Goal: Task Accomplishment & Management: Manage account settings

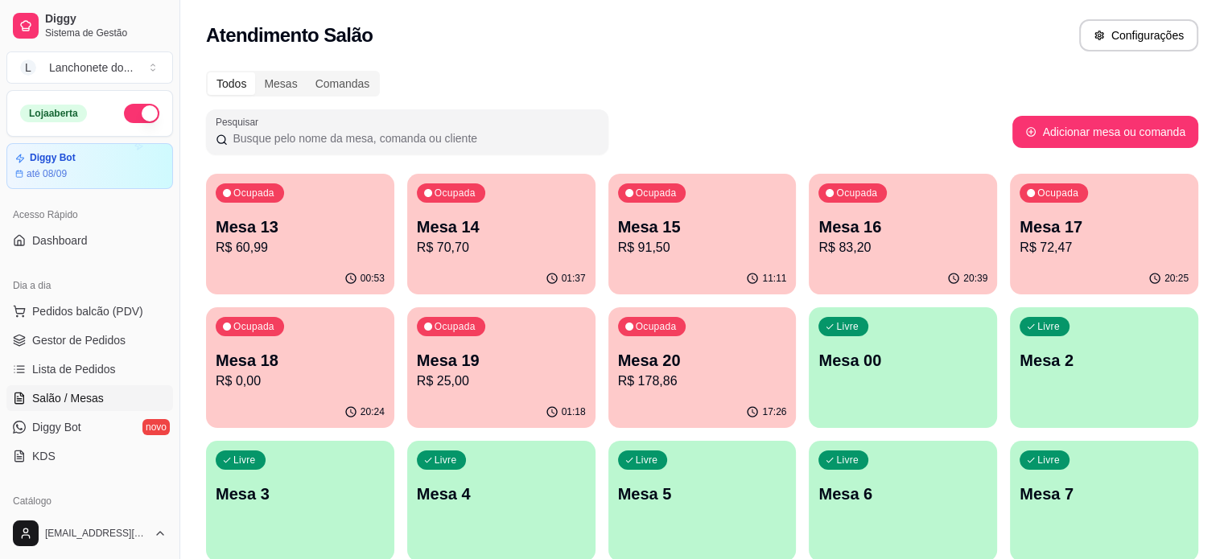
scroll to position [147, 0]
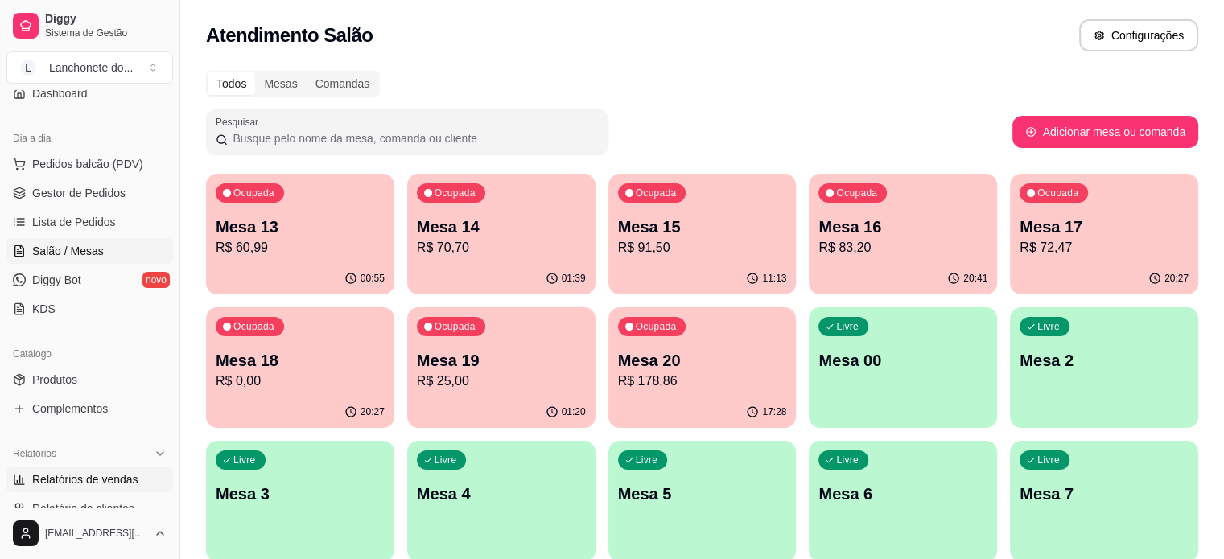
click at [77, 475] on span "Relatórios de vendas" at bounding box center [85, 479] width 106 height 16
select select "ALL"
select select "0"
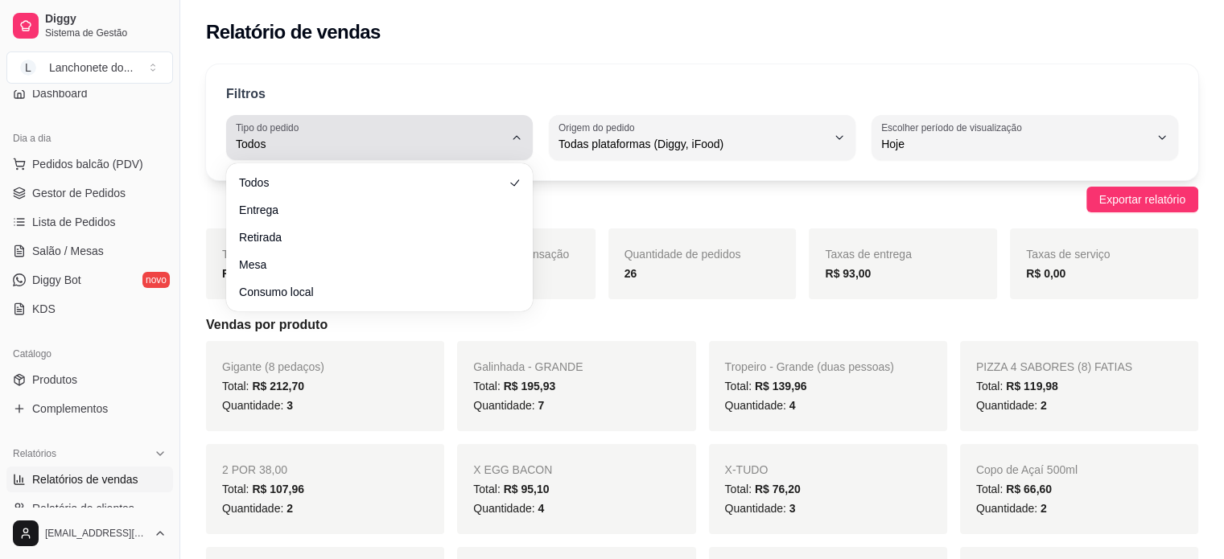
click at [438, 146] on span "Todos" at bounding box center [370, 144] width 268 height 16
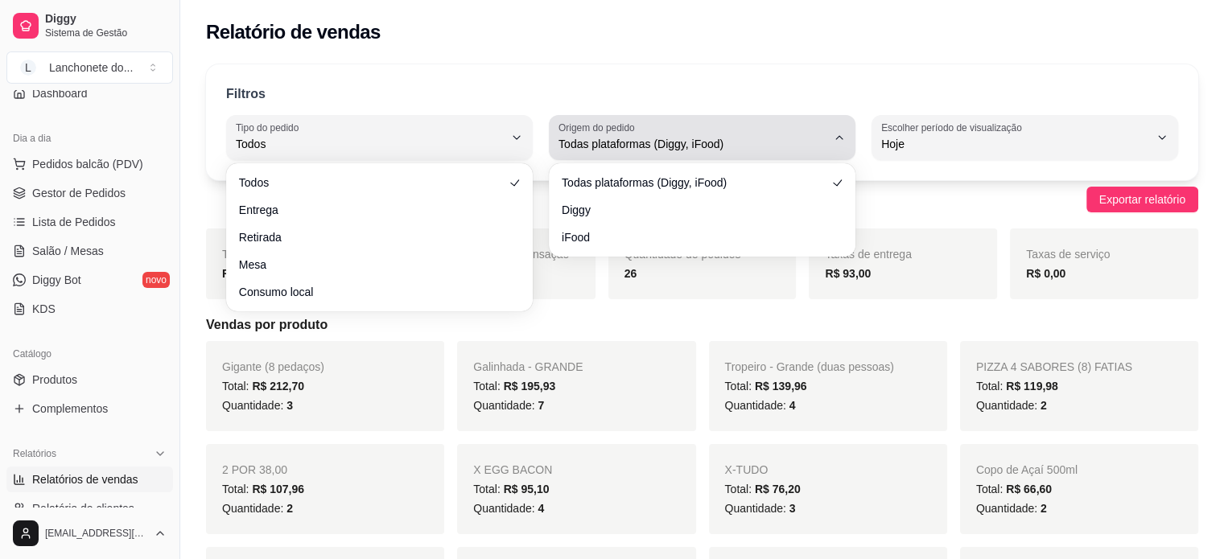
click at [632, 121] on label "Origem do pedido" at bounding box center [598, 128] width 81 height 14
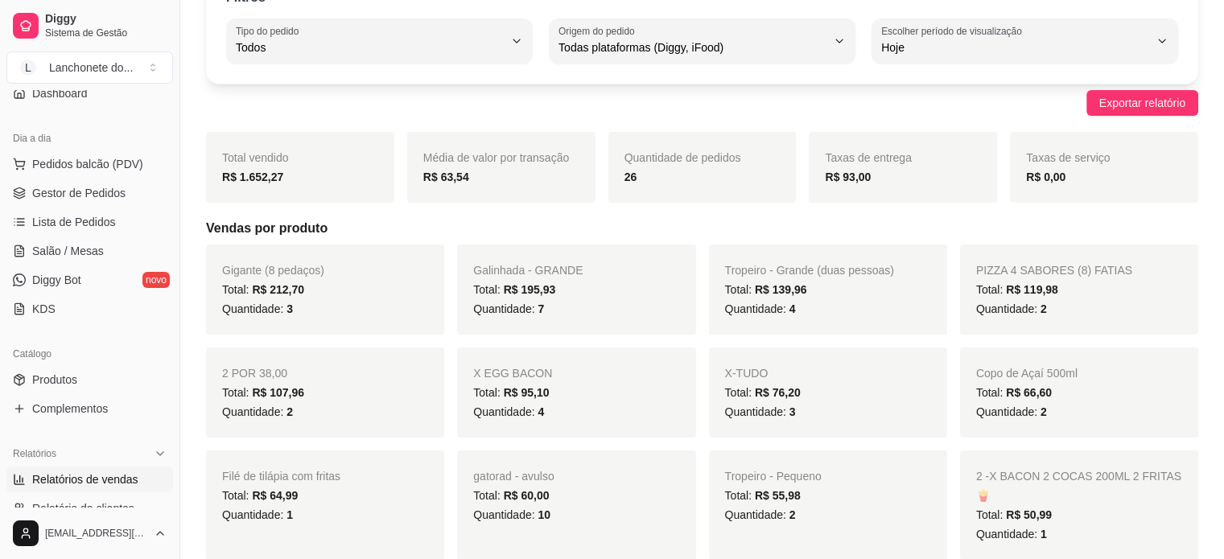
scroll to position [64, 0]
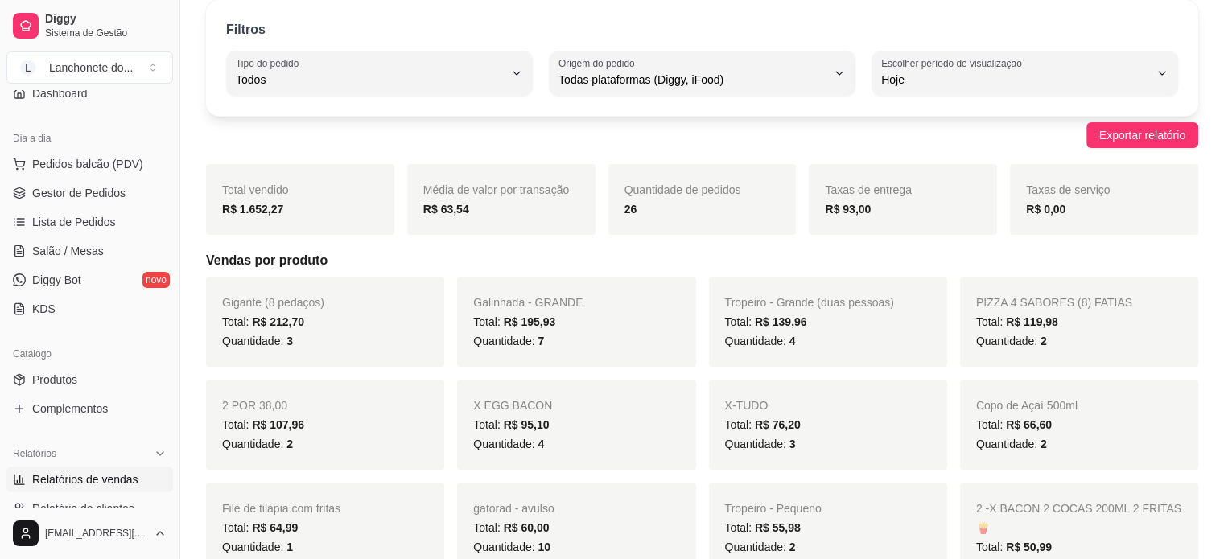
click at [1047, 99] on div "Filtros ALL Tipo do pedido Todos Entrega Retirada Mesa Consumo local Tipo do pe…" at bounding box center [702, 58] width 992 height 116
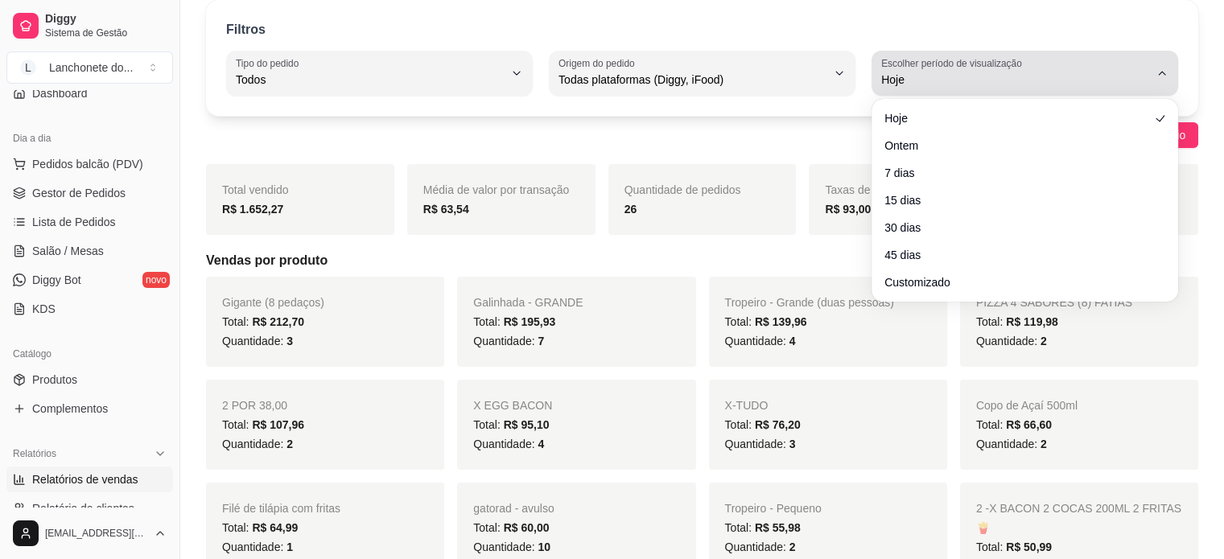
click at [1047, 91] on button "Escolher período de visualização Hoje" at bounding box center [1024, 73] width 307 height 45
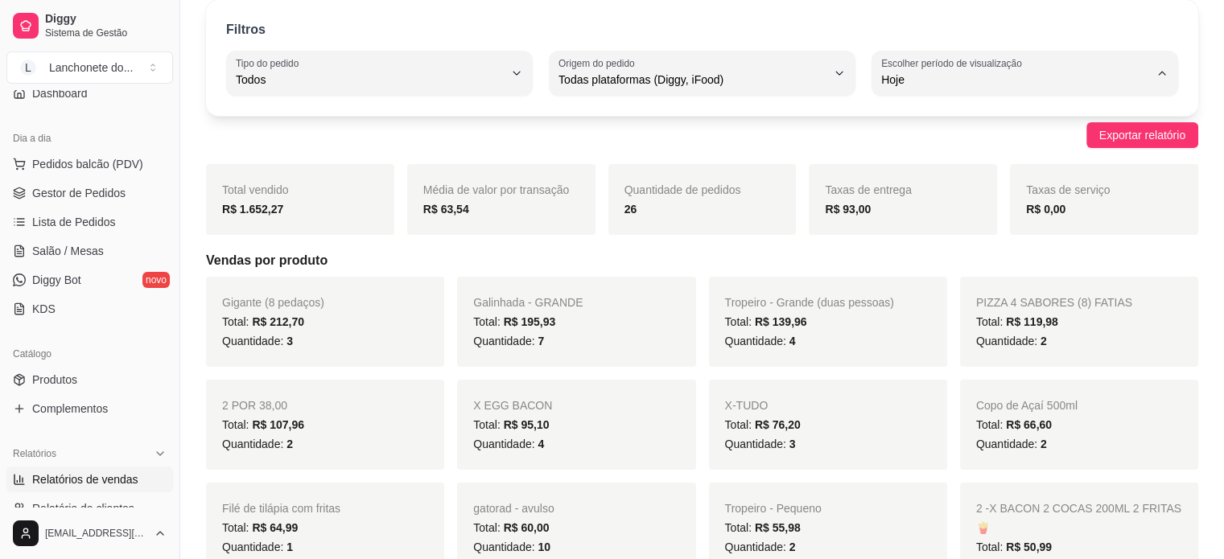
click at [963, 150] on span "Ontem" at bounding box center [1017, 143] width 254 height 15
type input "1"
select select "1"
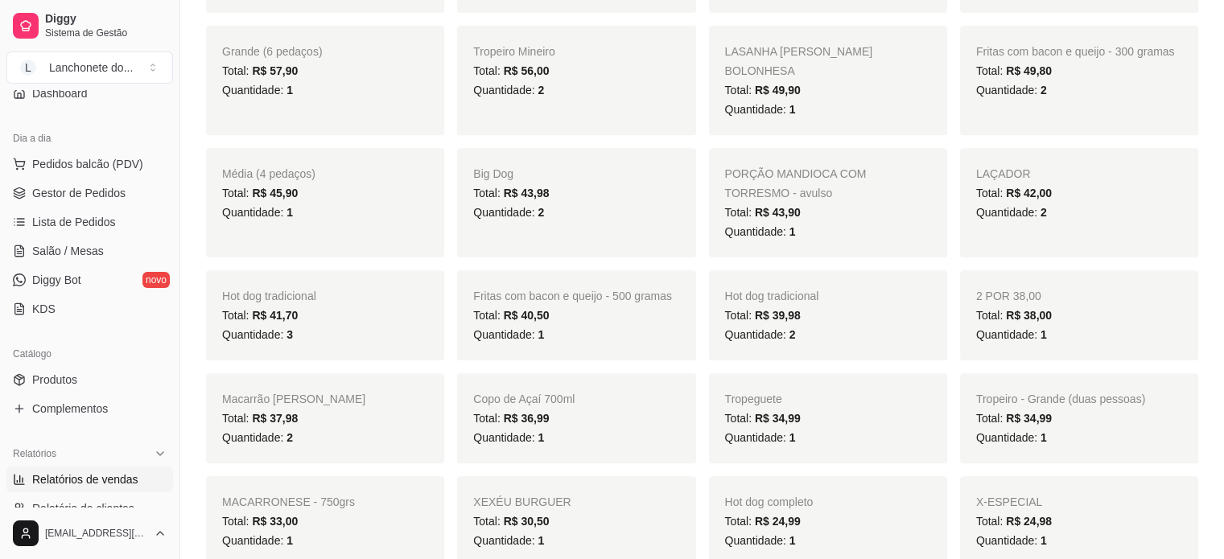
scroll to position [0, 0]
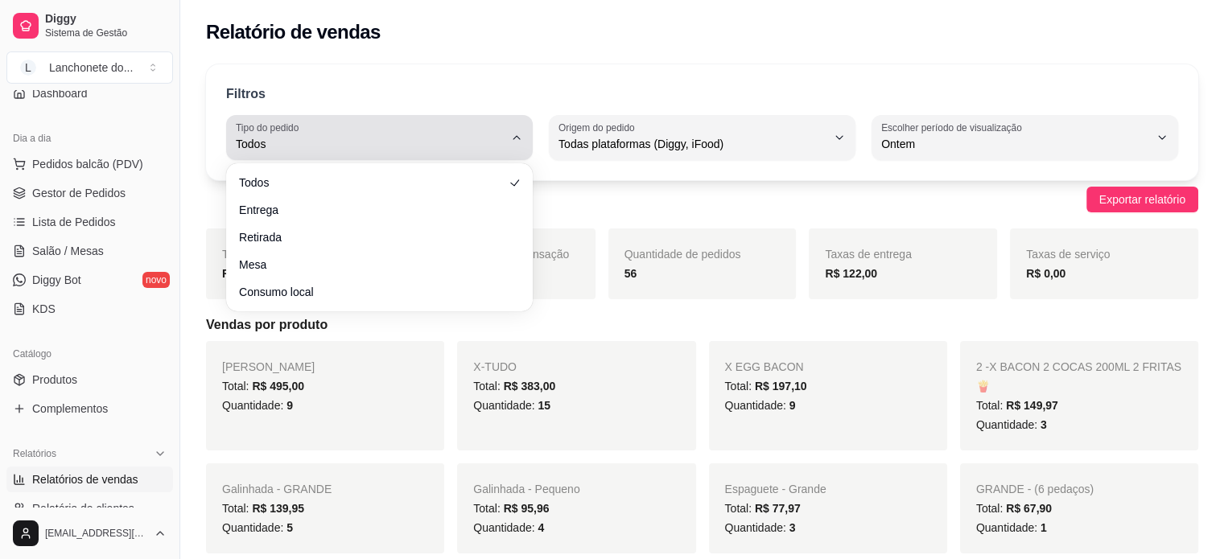
click at [508, 138] on button "Tipo do pedido Todos" at bounding box center [379, 137] width 307 height 45
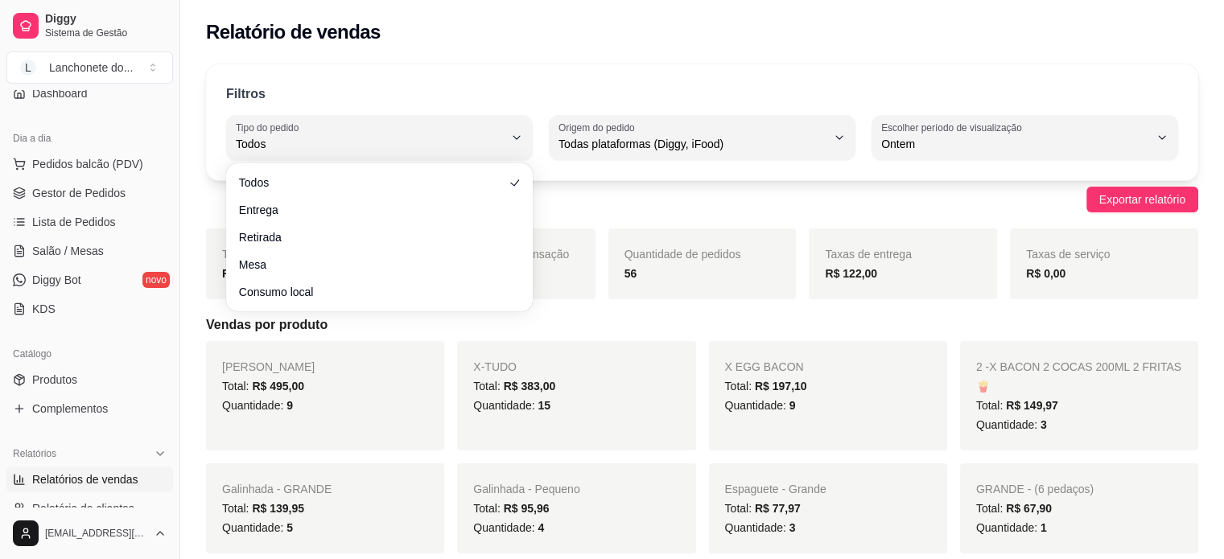
click at [618, 86] on div "Filtros" at bounding box center [702, 94] width 952 height 21
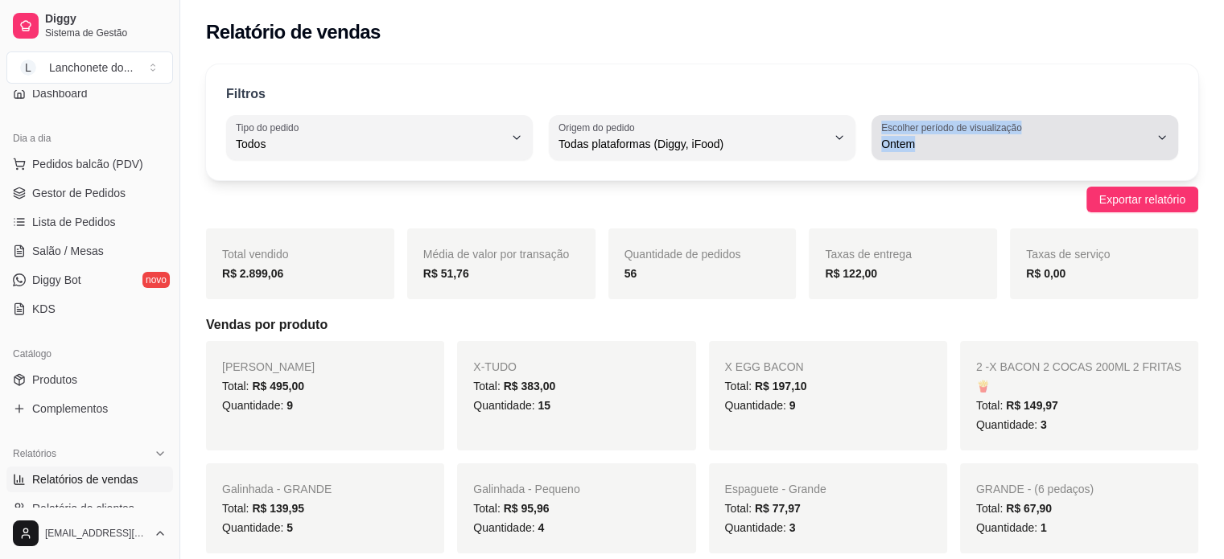
drag, startPoint x: 861, startPoint y: 126, endPoint x: 1129, endPoint y: 127, distance: 267.9
click at [1129, 127] on div "ALL Tipo do pedido Todos Entrega Retirada Mesa Consumo local Tipo do pedido Tod…" at bounding box center [702, 137] width 952 height 45
click at [1129, 127] on div "Ontem" at bounding box center [1015, 137] width 268 height 32
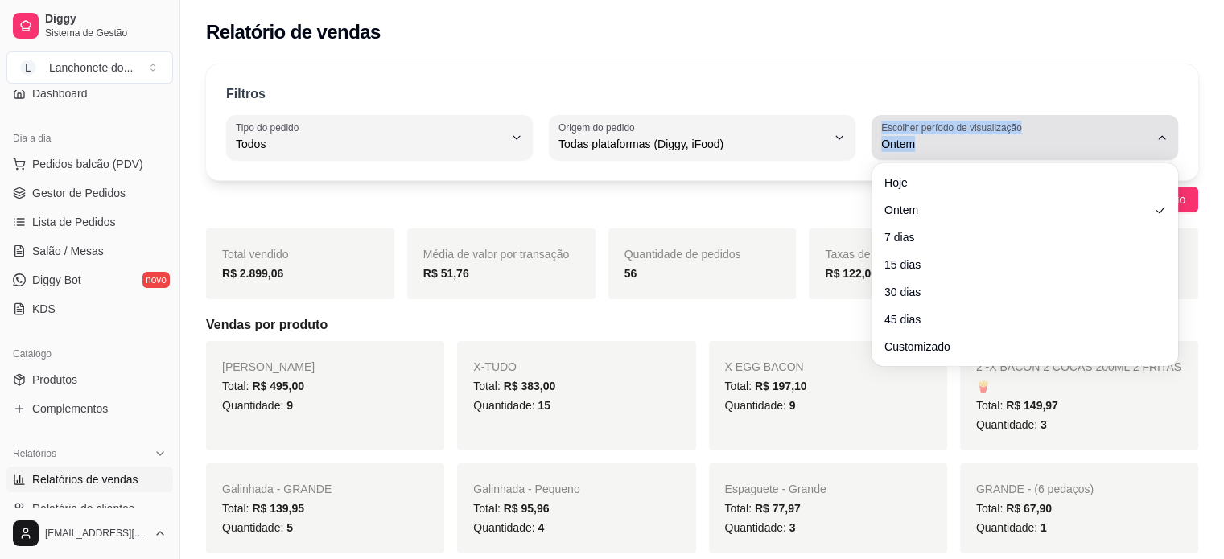
click at [1129, 127] on div "Ontem" at bounding box center [1015, 137] width 268 height 32
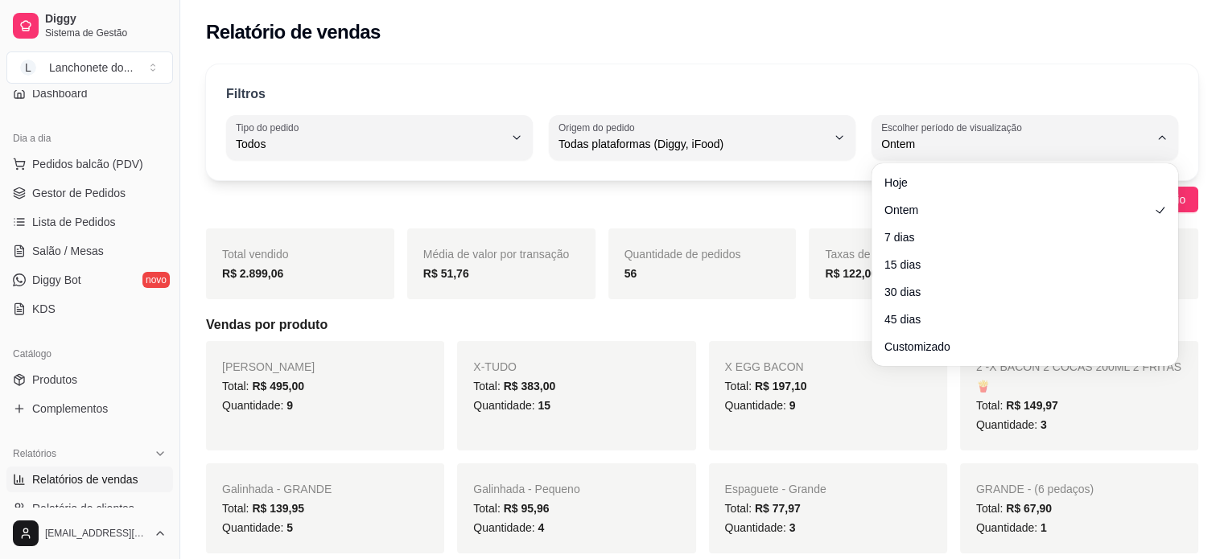
click at [946, 169] on div "Hoje Ontem 7 dias 15 dias 30 dias 45 dias Customizado" at bounding box center [1024, 265] width 300 height 196
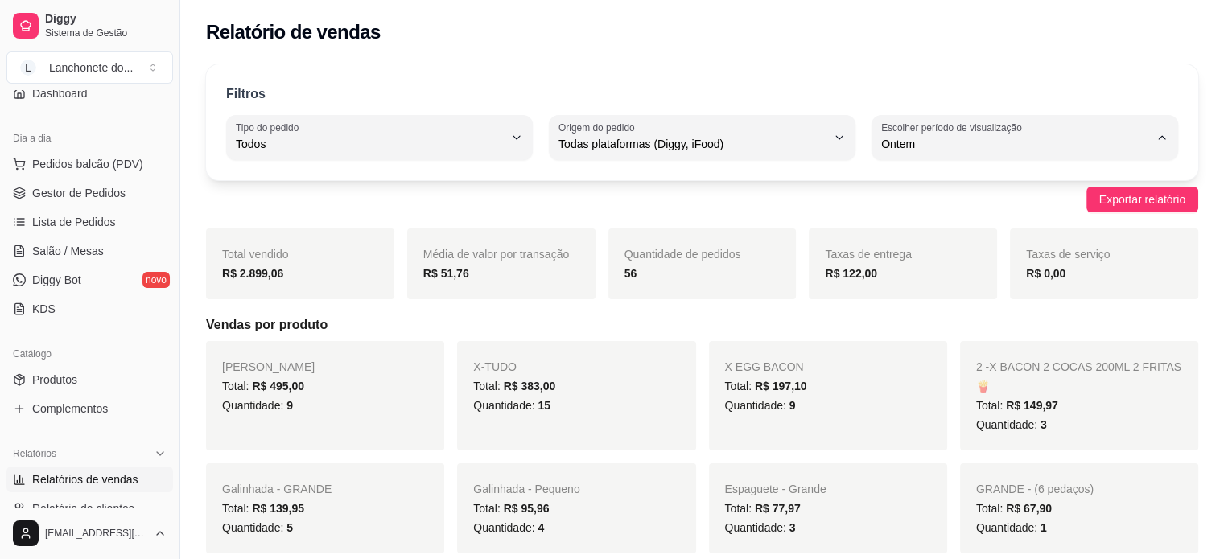
click at [921, 183] on span "Hoje" at bounding box center [1017, 181] width 254 height 15
type input "0"
select select "0"
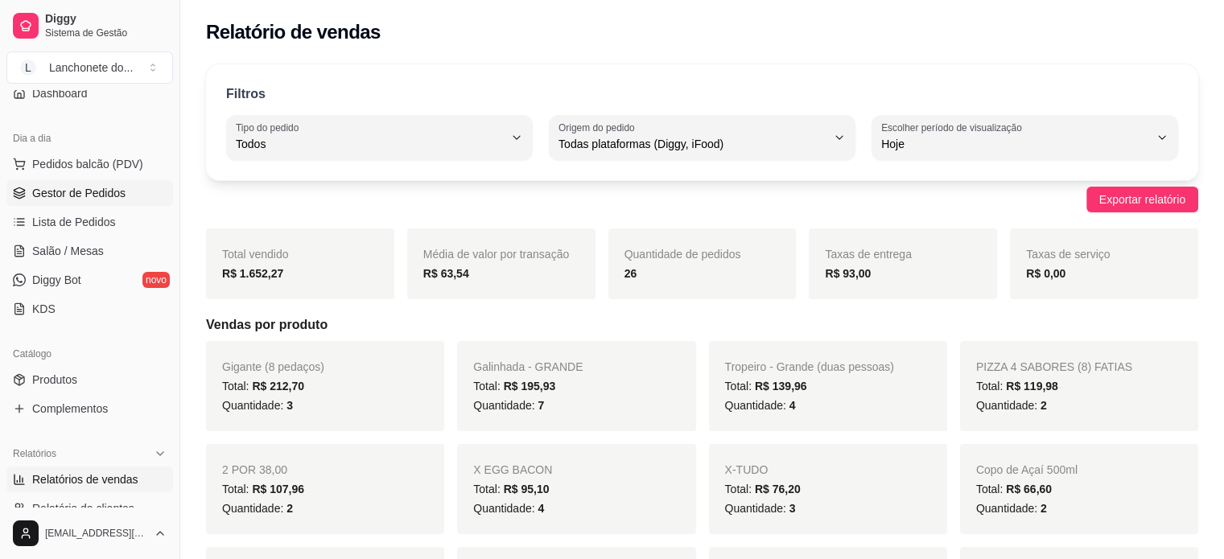
click at [137, 190] on link "Gestor de Pedidos" at bounding box center [89, 193] width 167 height 26
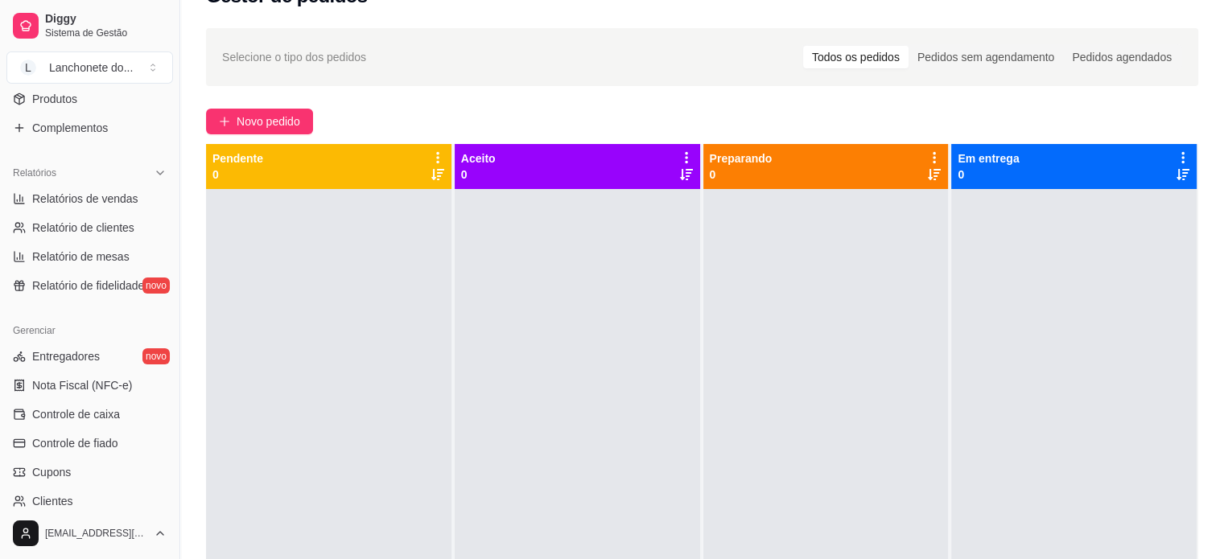
scroll to position [436, 0]
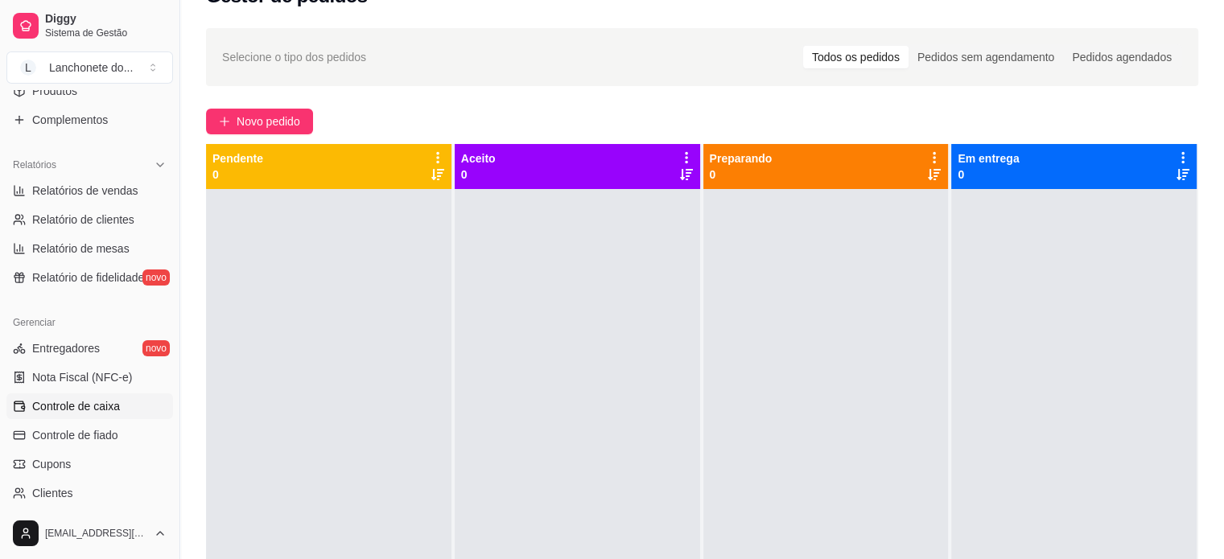
click at [117, 417] on link "Controle de caixa" at bounding box center [89, 406] width 167 height 26
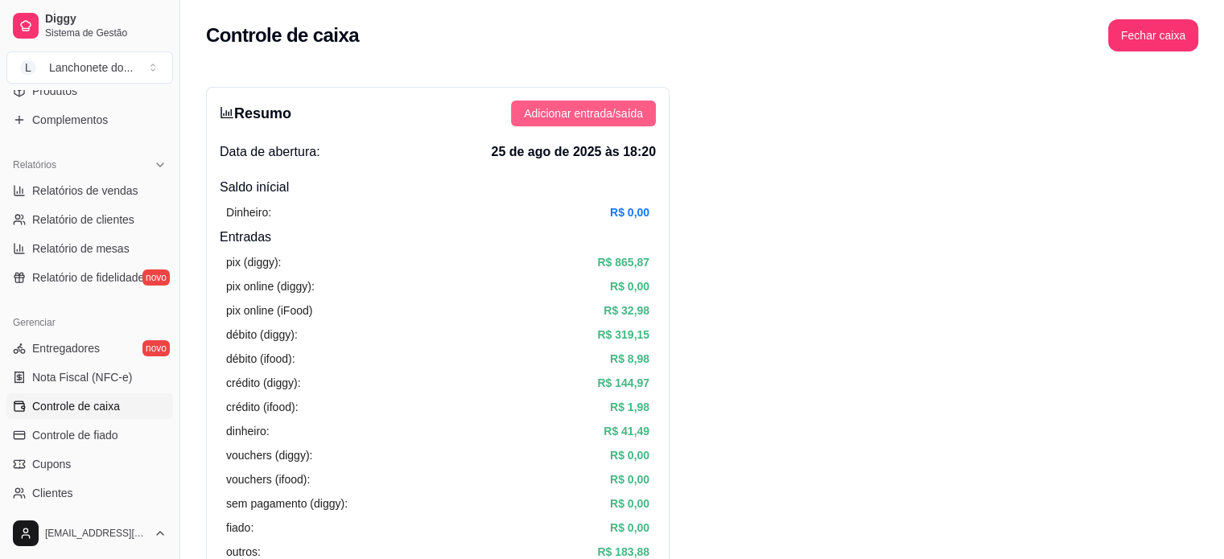
click at [578, 109] on span "Adicionar entrada/saída" at bounding box center [583, 114] width 119 height 18
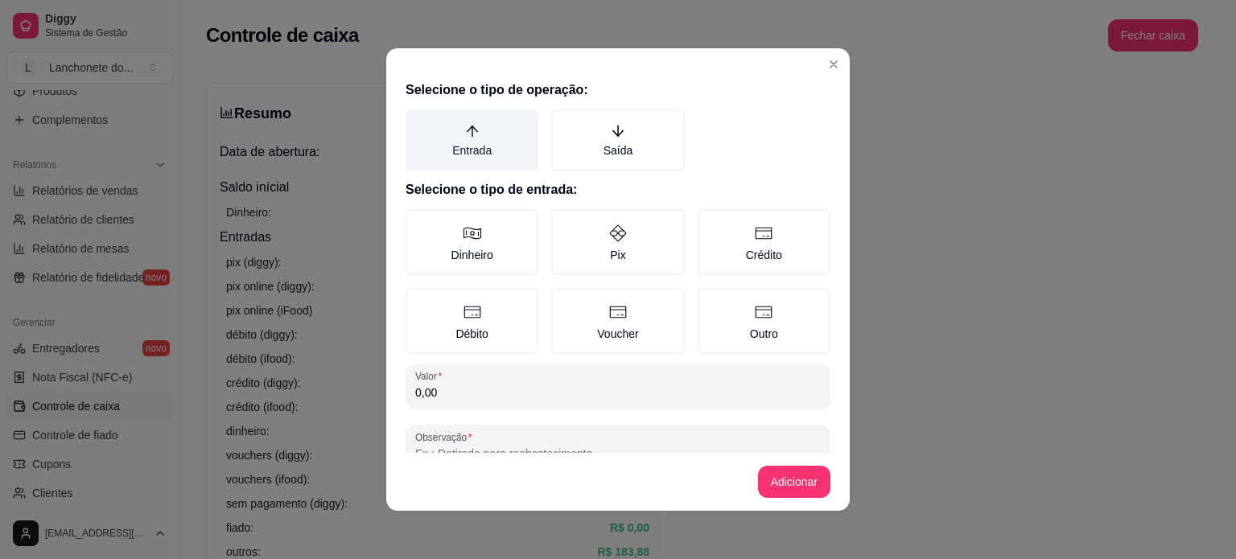
click at [472, 136] on label "Entrada" at bounding box center [471, 139] width 133 height 61
click at [418, 121] on button "Entrada" at bounding box center [411, 115] width 13 height 13
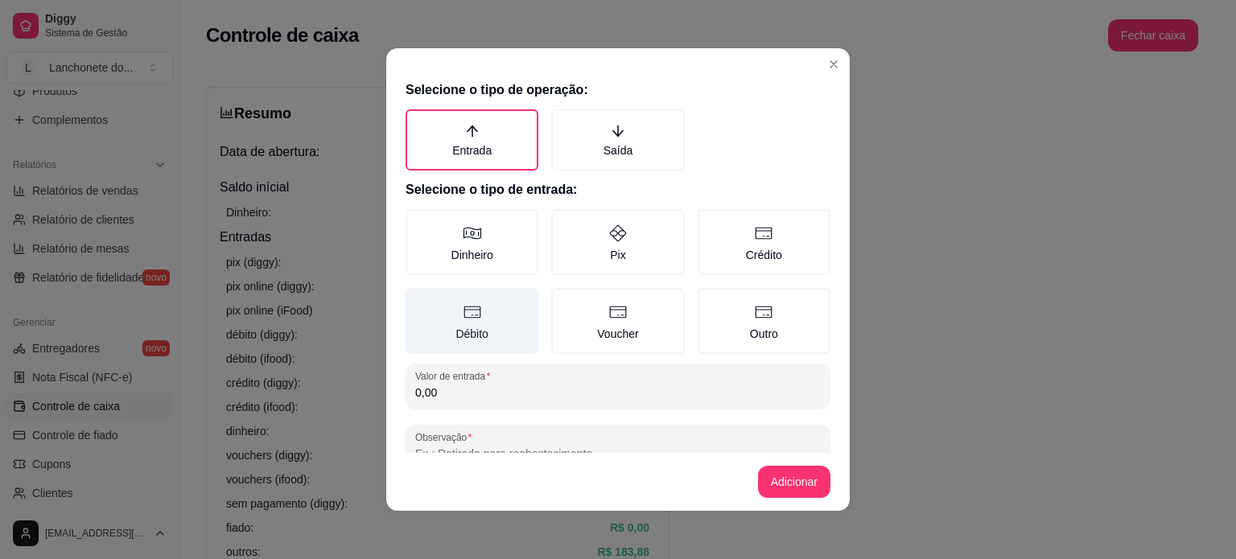
click at [467, 302] on icon at bounding box center [472, 311] width 19 height 19
click at [418, 300] on button "Débito" at bounding box center [411, 293] width 13 height 13
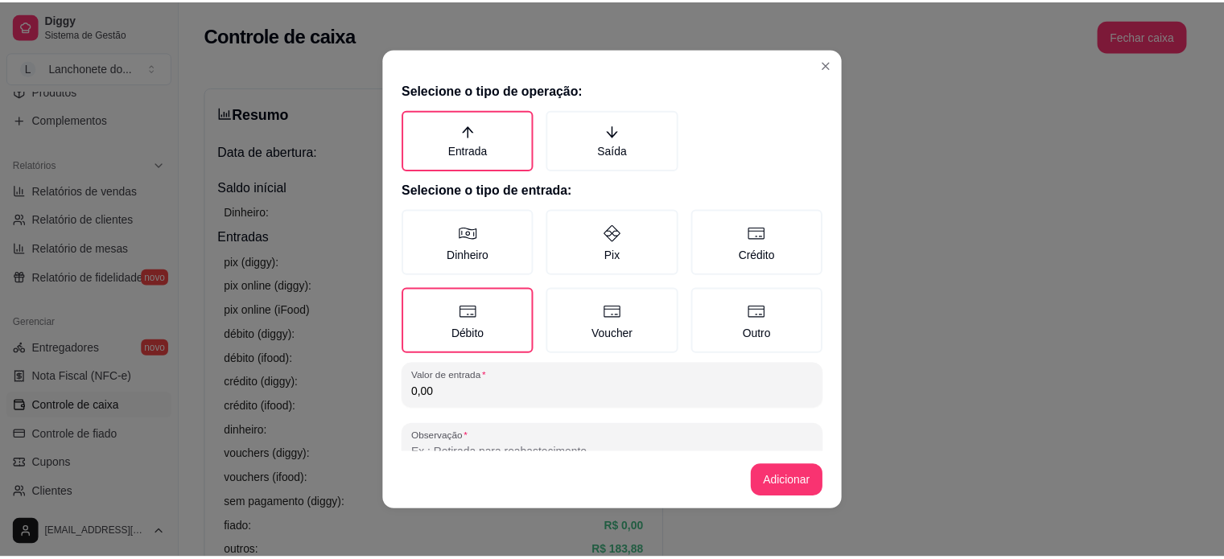
scroll to position [40, 0]
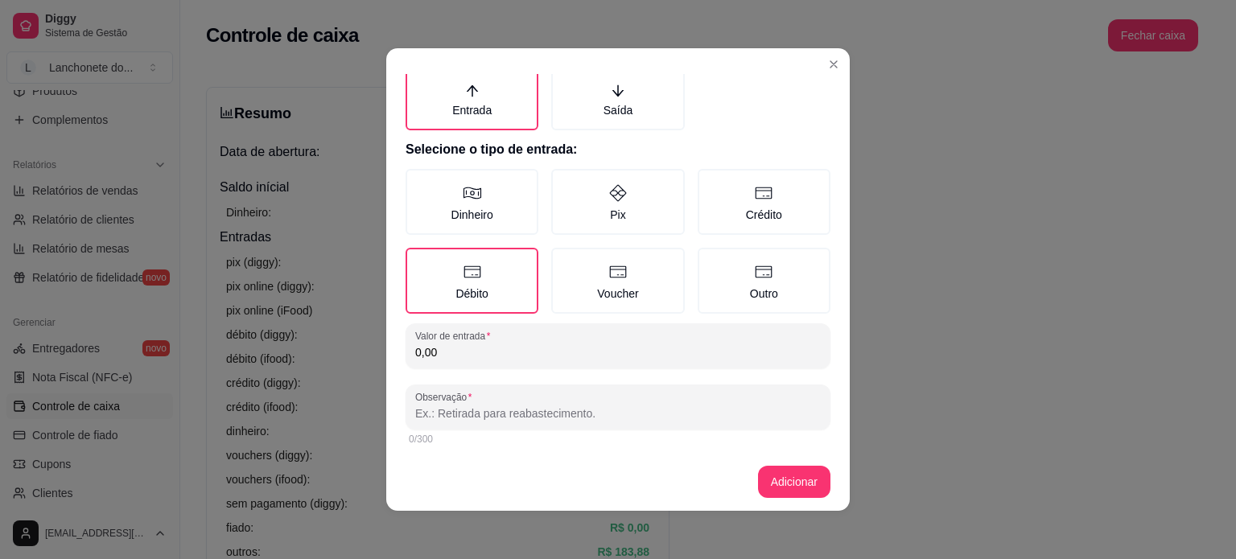
click at [741, 347] on input "0,00" at bounding box center [617, 352] width 405 height 16
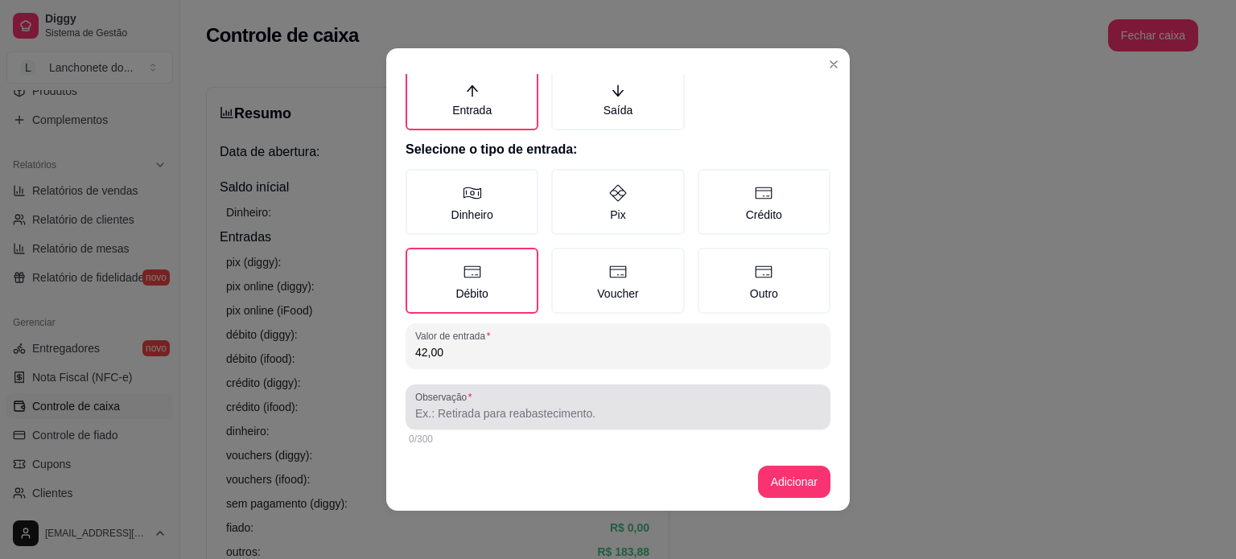
type input "42,00"
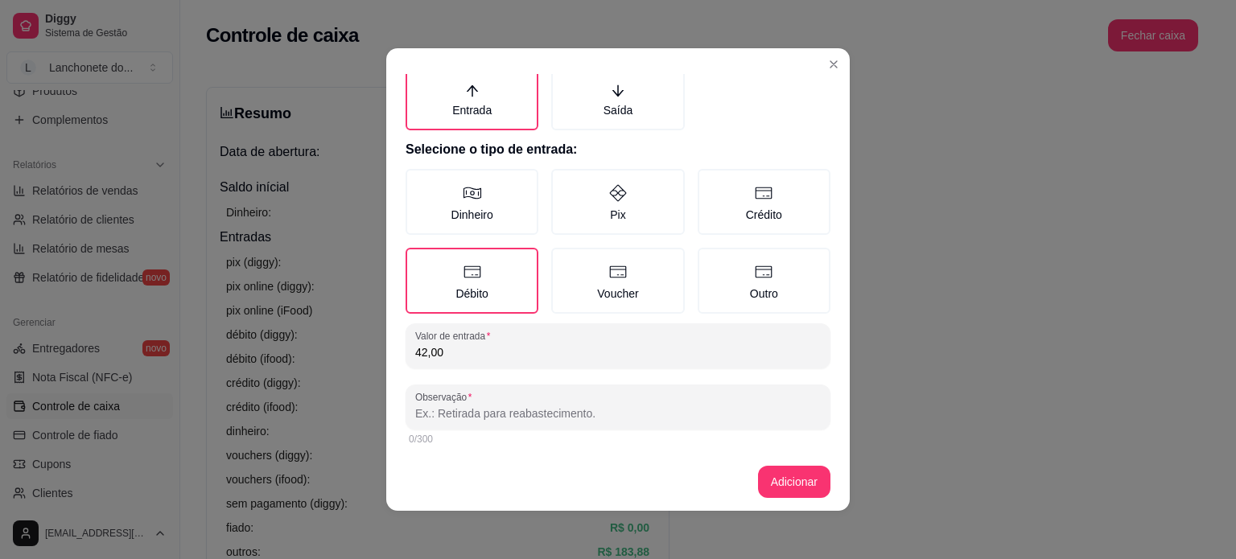
click at [754, 417] on input "Observação" at bounding box center [617, 413] width 405 height 16
type input "retiradas"
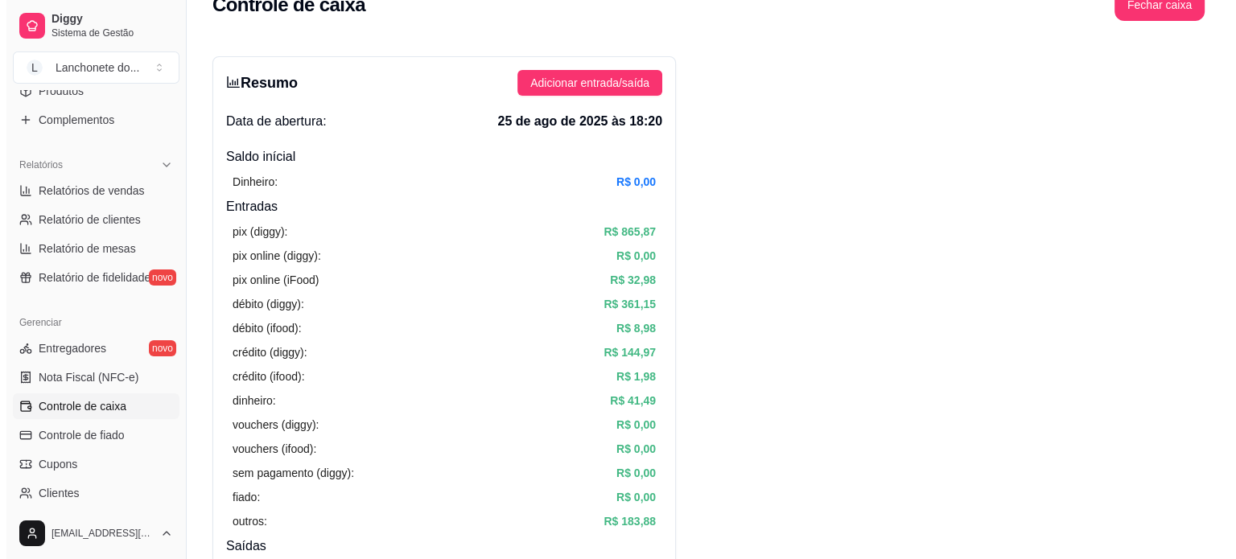
scroll to position [19, 0]
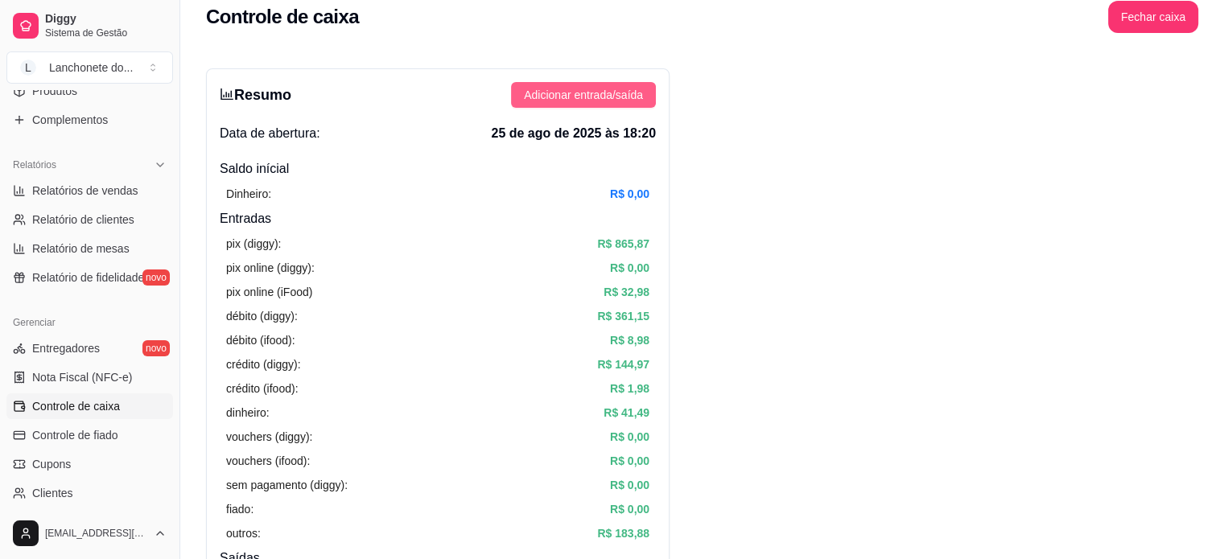
click at [623, 94] on span "Adicionar entrada/saída" at bounding box center [583, 95] width 119 height 18
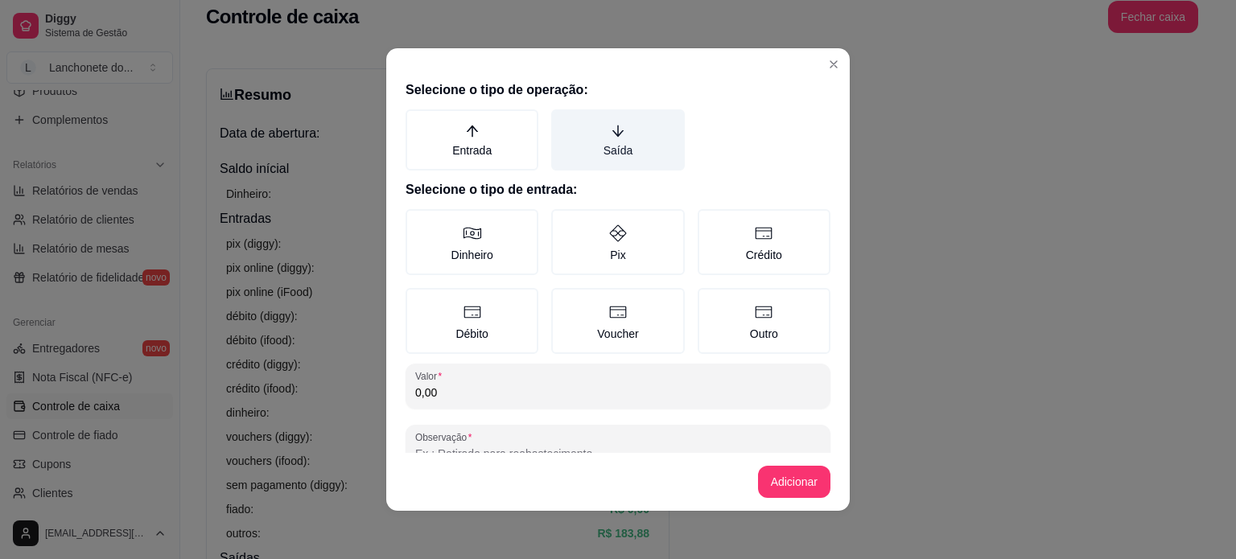
click at [612, 151] on label "Saída" at bounding box center [617, 139] width 133 height 61
click at [563, 121] on button "Saída" at bounding box center [556, 115] width 13 height 13
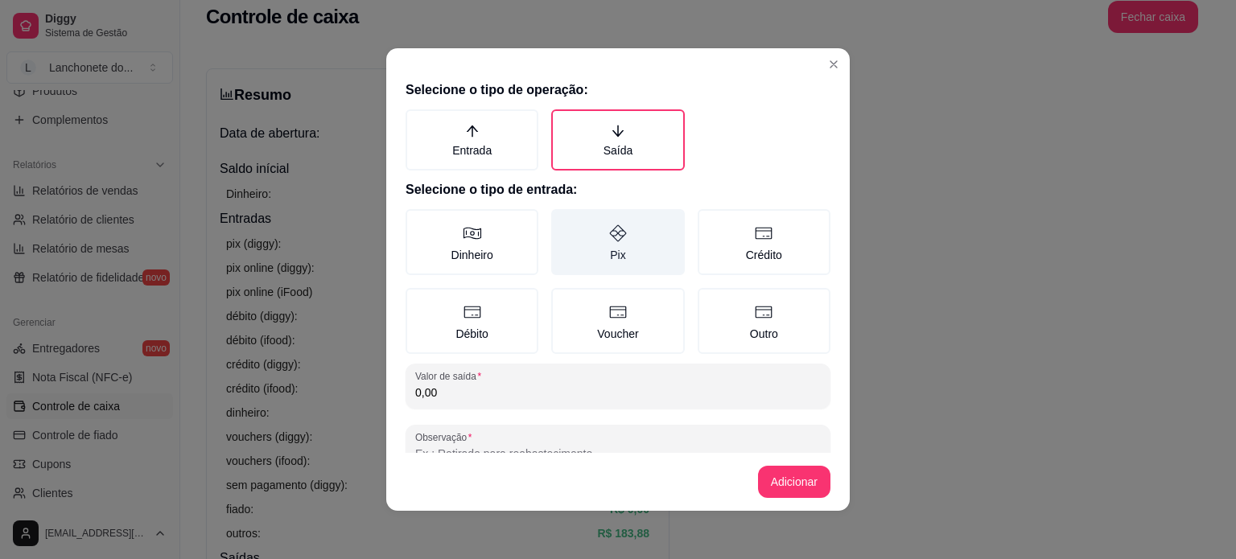
click at [580, 266] on label "Pix" at bounding box center [617, 242] width 133 height 66
click at [563, 221] on button "Pix" at bounding box center [556, 214] width 13 height 13
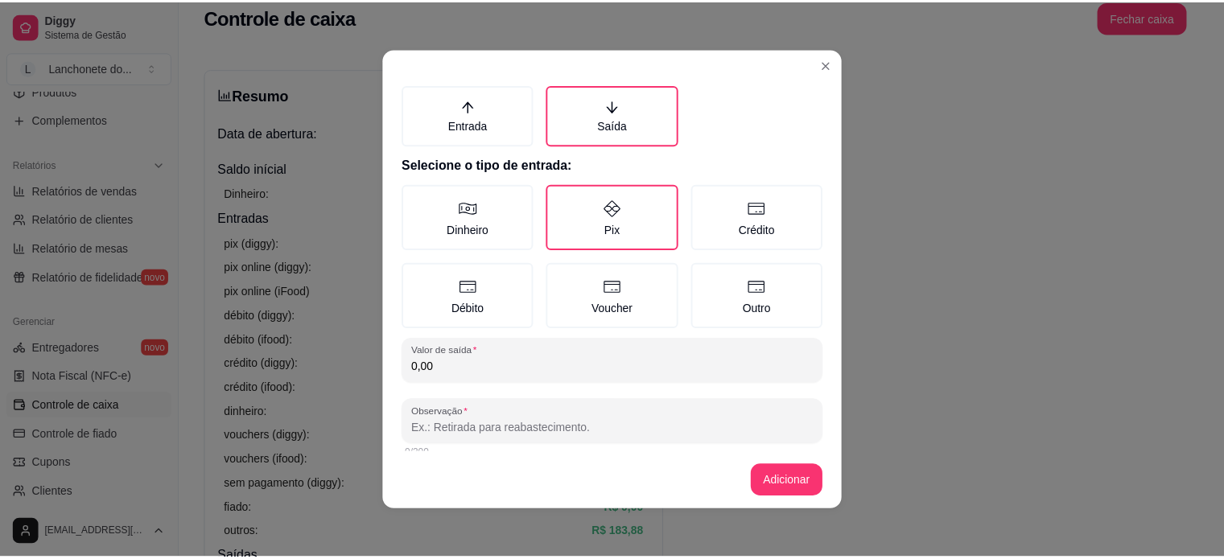
scroll to position [40, 0]
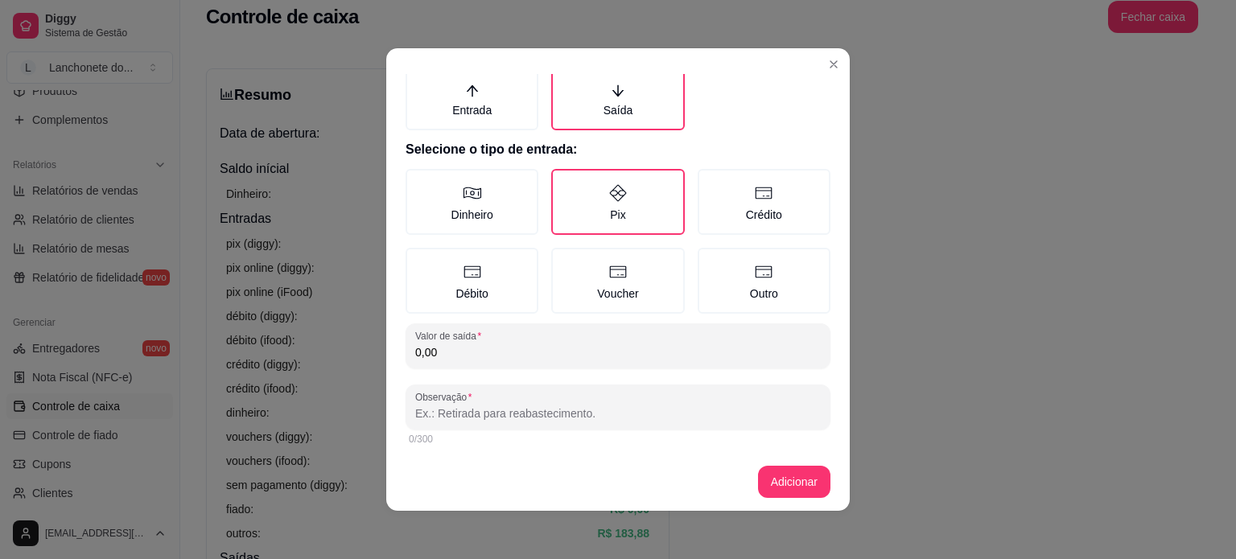
click at [714, 354] on input "0,00" at bounding box center [617, 352] width 405 height 16
type input "106,90"
click at [735, 418] on input "Observação" at bounding box center [617, 413] width 405 height 16
type input "motoby"
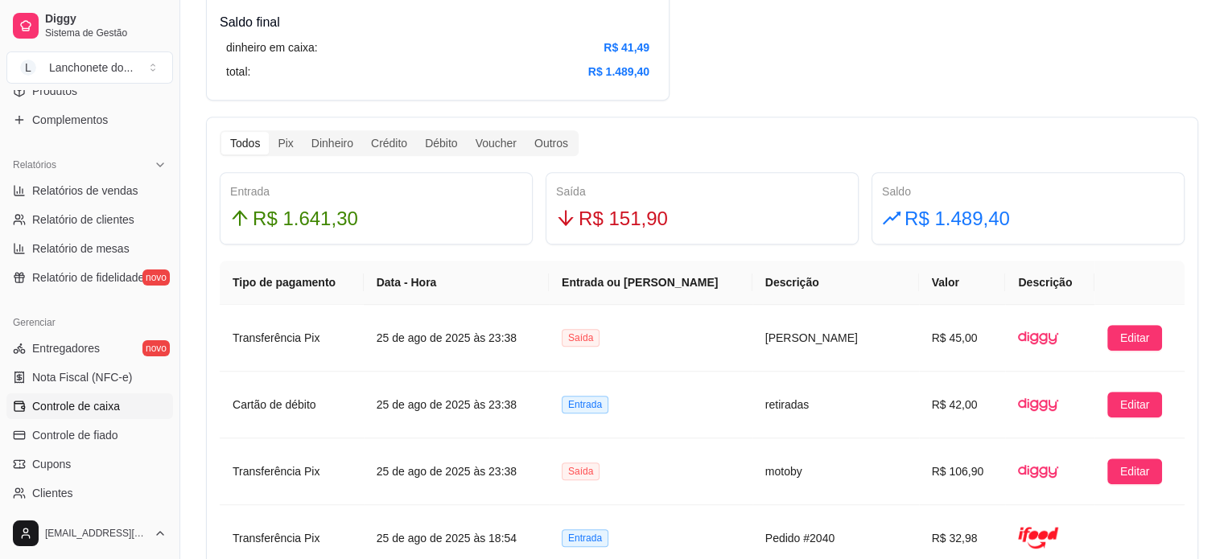
scroll to position [842, 0]
